Goal: Find specific page/section: Find specific page/section

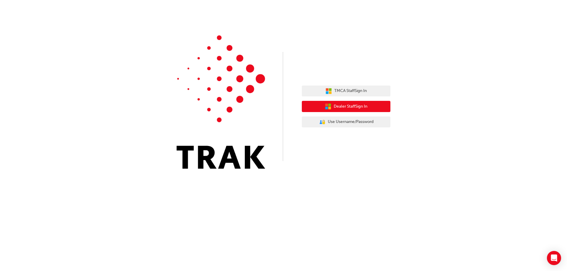
click at [349, 107] on span "Dealer Staff Sign In" at bounding box center [351, 106] width 34 height 7
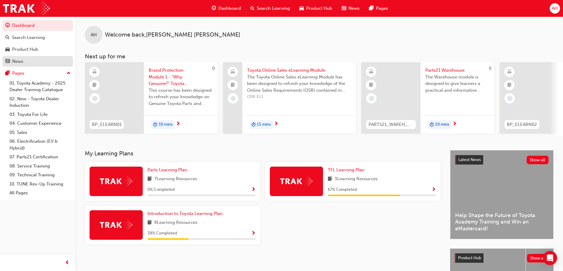
click at [25, 64] on div "News" at bounding box center [37, 61] width 65 height 7
click at [554, 7] on span "AH" at bounding box center [555, 8] width 6 height 7
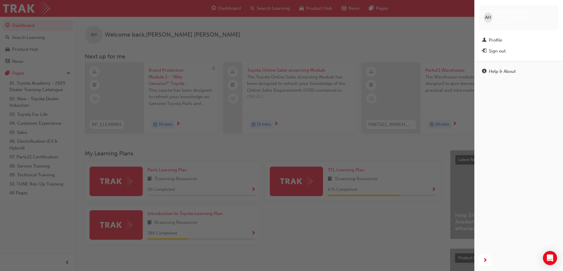
click at [423, 39] on div "button" at bounding box center [237, 135] width 474 height 271
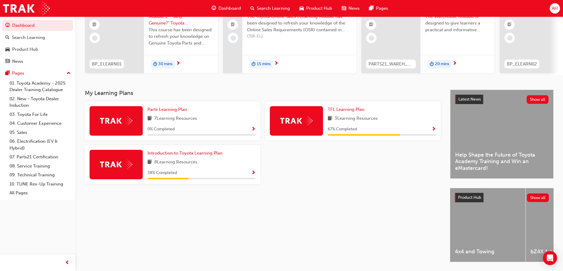
scroll to position [82, 0]
